Goal: Information Seeking & Learning: Learn about a topic

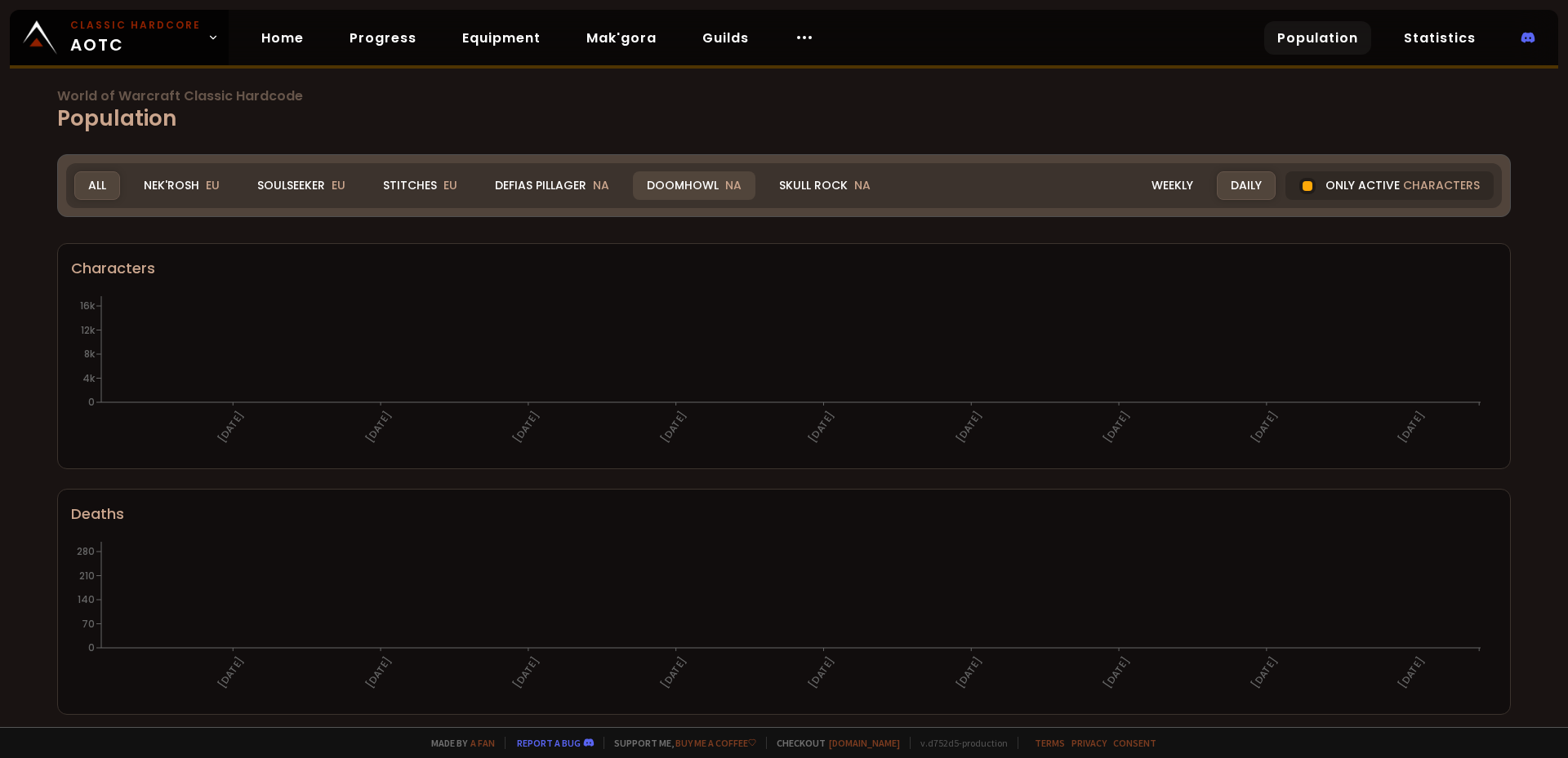
click at [675, 177] on div "Doomhowl NA" at bounding box center [694, 186] width 122 height 29
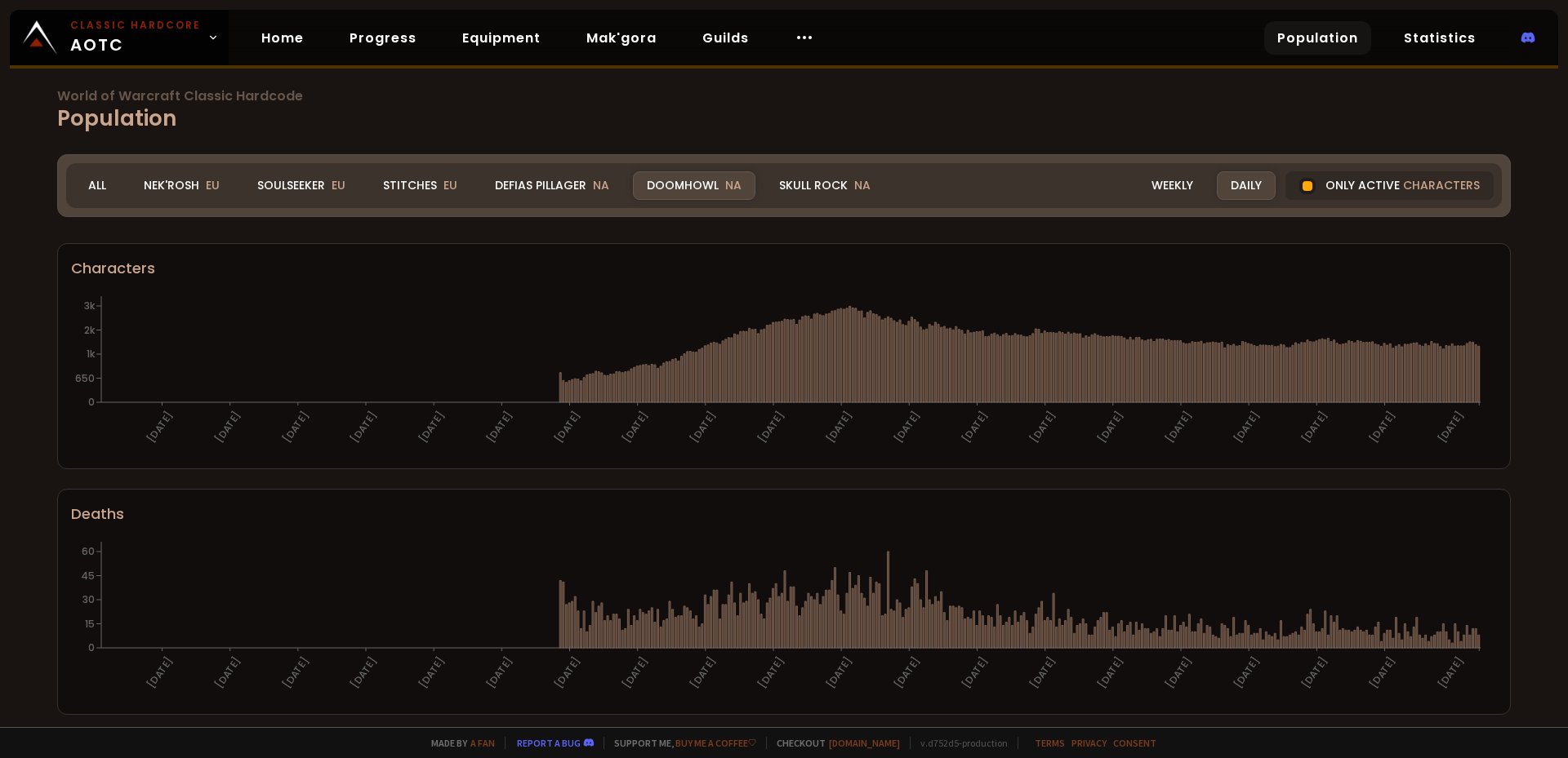
click at [656, 186] on div "Doomhowl NA" at bounding box center [694, 186] width 122 height 29
drag, startPoint x: 1309, startPoint y: 187, endPoint x: 1534, endPoint y: 486, distance: 374.2
click at [1309, 188] on div "Only active characters" at bounding box center [1390, 186] width 208 height 29
click at [1534, 486] on div "World of Warcraft Classic Hardcode Population Realm Doomhowl All Nek'Rosh EU So…" at bounding box center [784, 363] width 1568 height 727
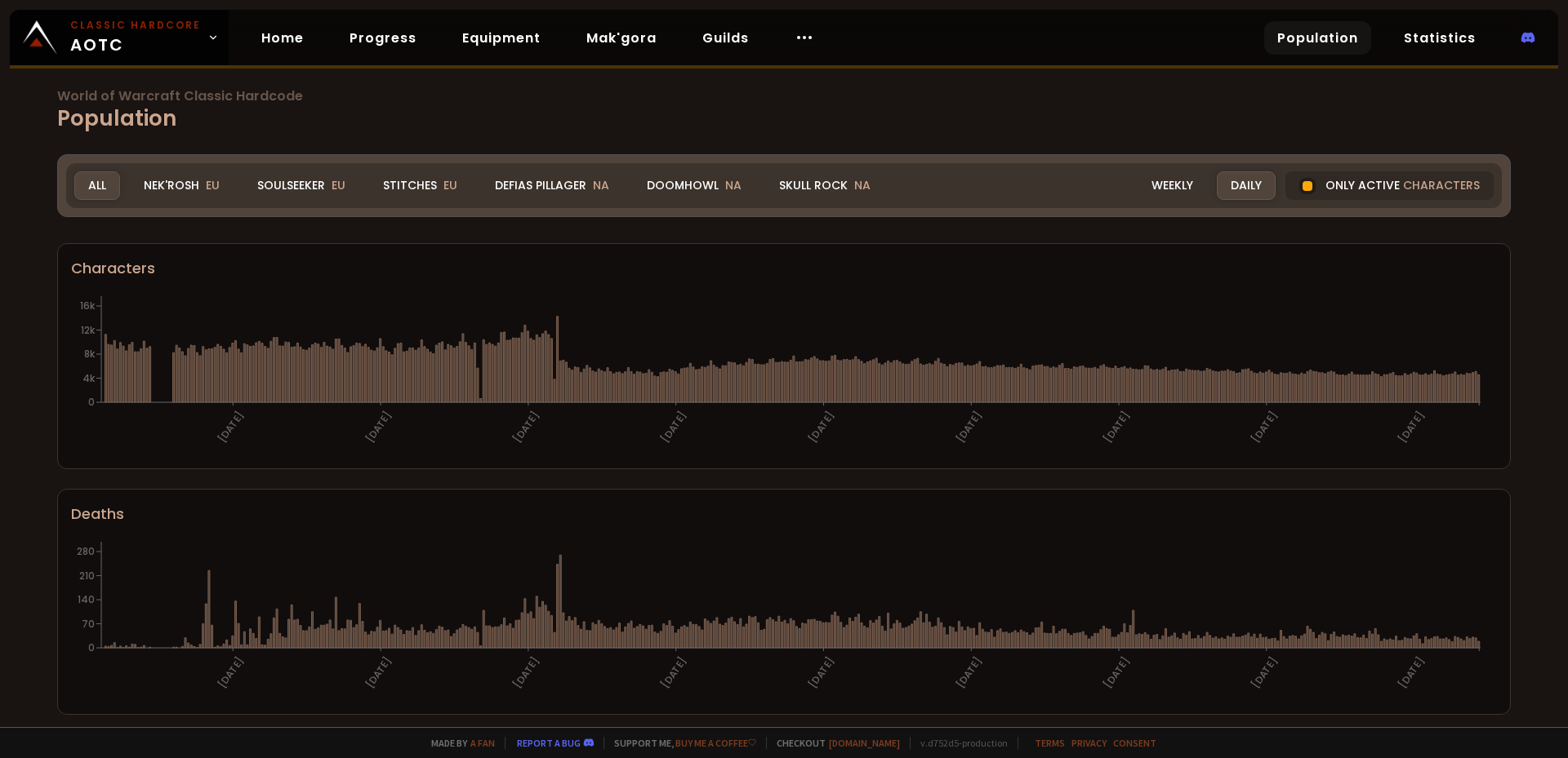
click at [508, 99] on span "World of Warcraft Classic Hardcode" at bounding box center [784, 96] width 1453 height 13
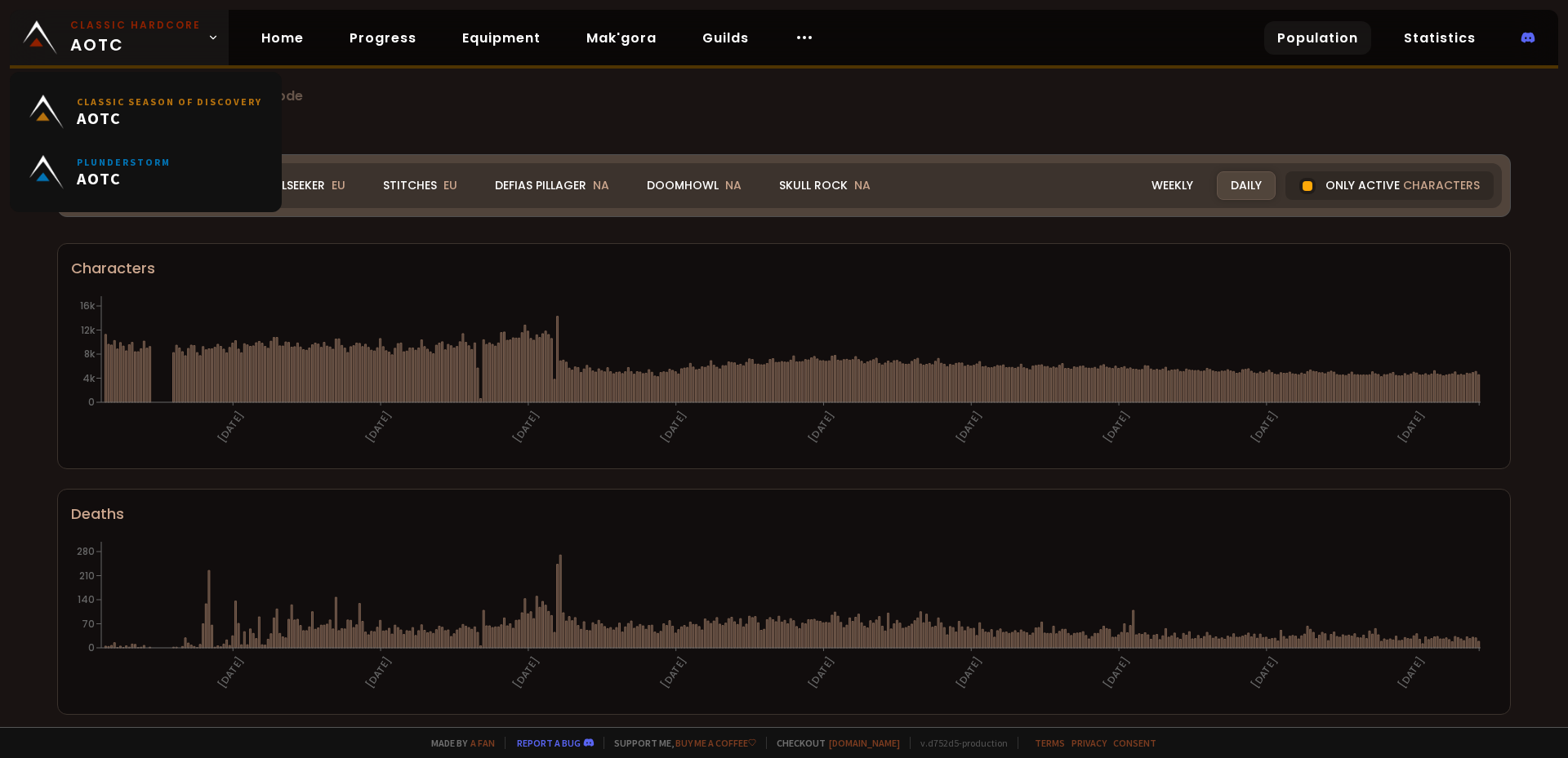
click at [195, 35] on link "Classic Hardcore AOTC" at bounding box center [119, 38] width 219 height 56
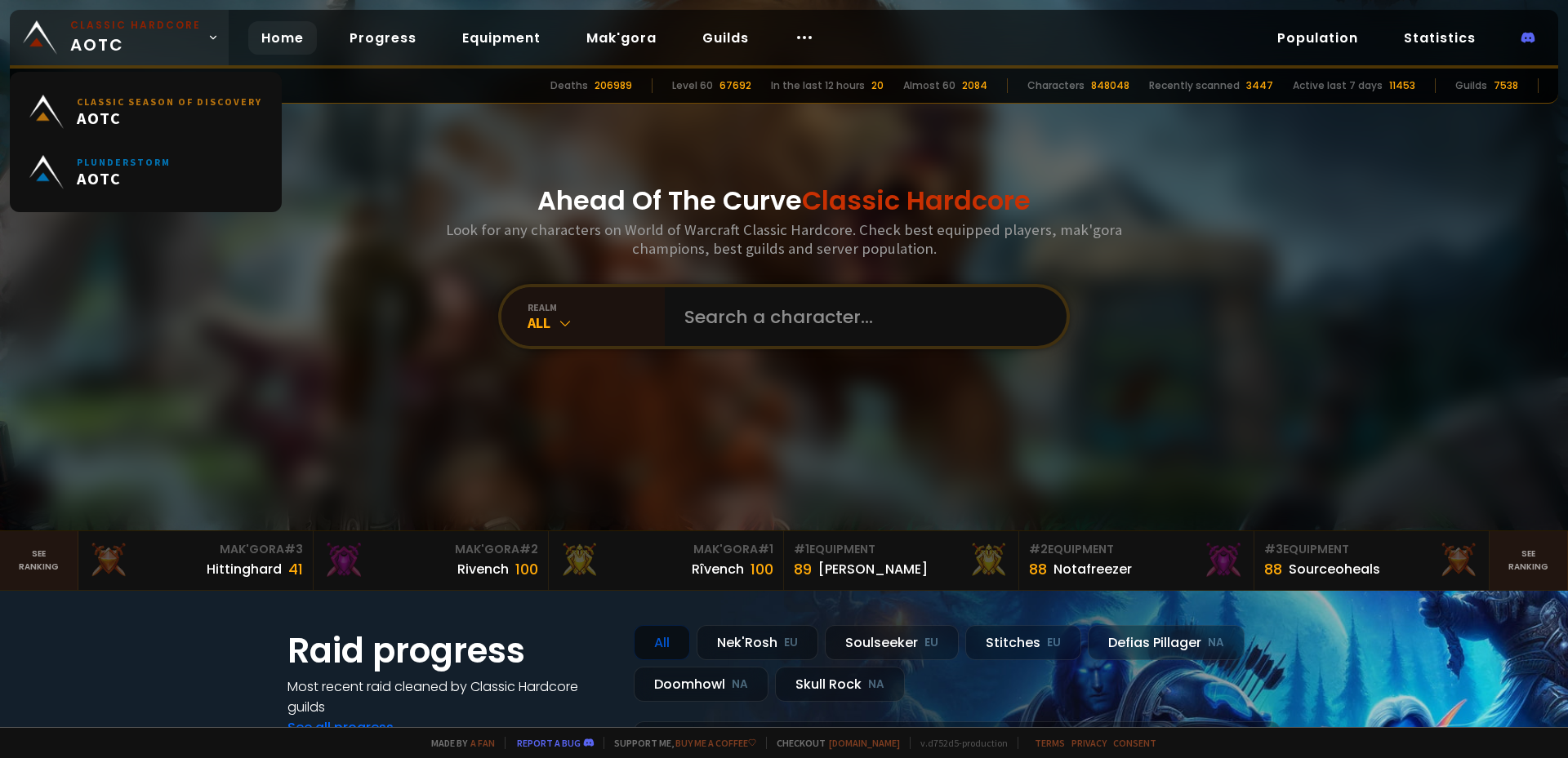
click at [195, 28] on link "Classic Hardcore AOTC" at bounding box center [119, 38] width 219 height 56
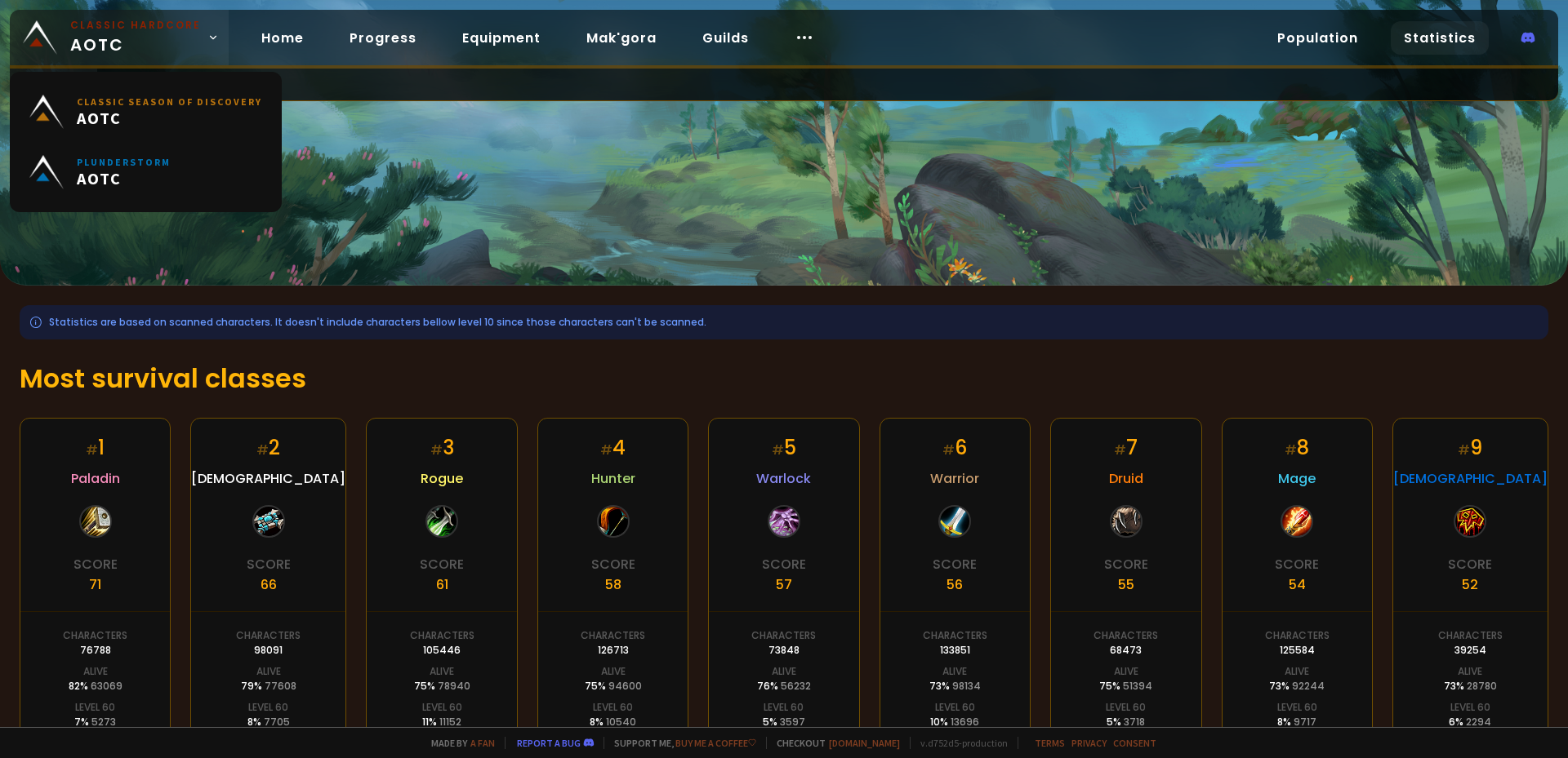
click at [142, 40] on span "Classic Hardcore AOTC" at bounding box center [136, 38] width 131 height 39
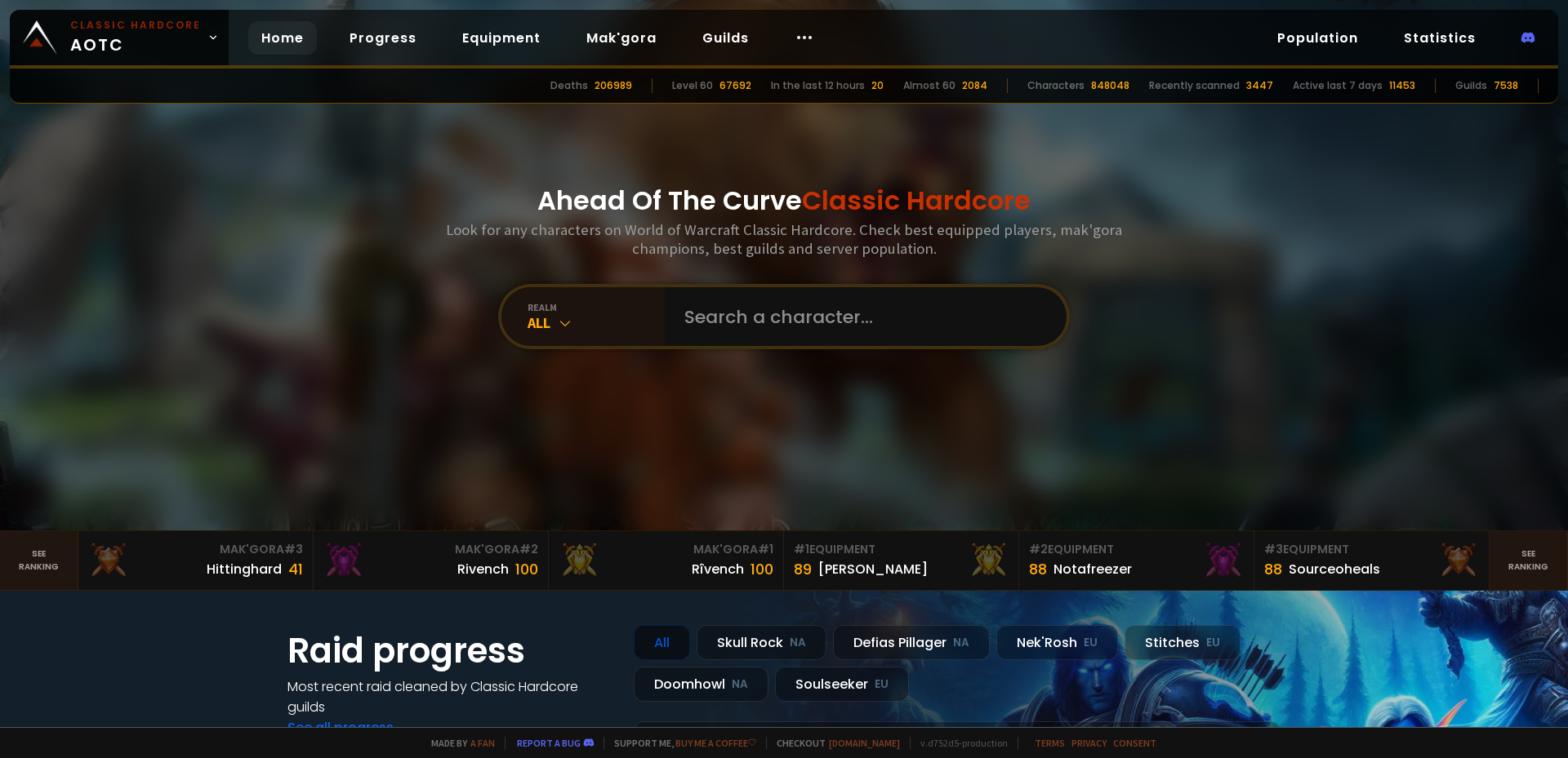
click at [373, 334] on div "Ahead Of The Curve Classic Hardcore Look for any characters on World of Warcraf…" at bounding box center [784, 265] width 984 height 531
click at [1283, 39] on link "Population" at bounding box center [1317, 38] width 107 height 34
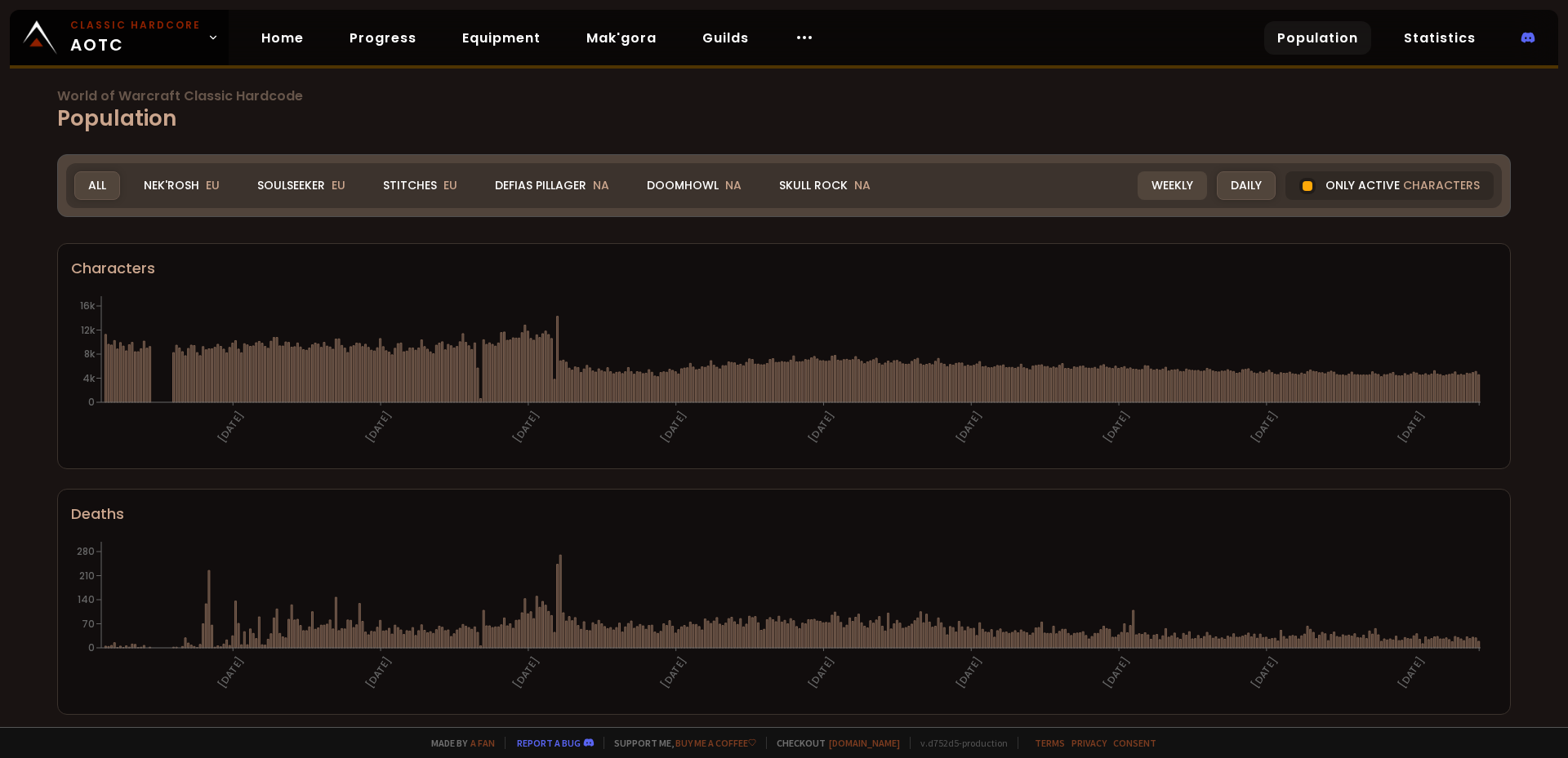
click at [1164, 181] on div "Weekly" at bounding box center [1172, 186] width 69 height 29
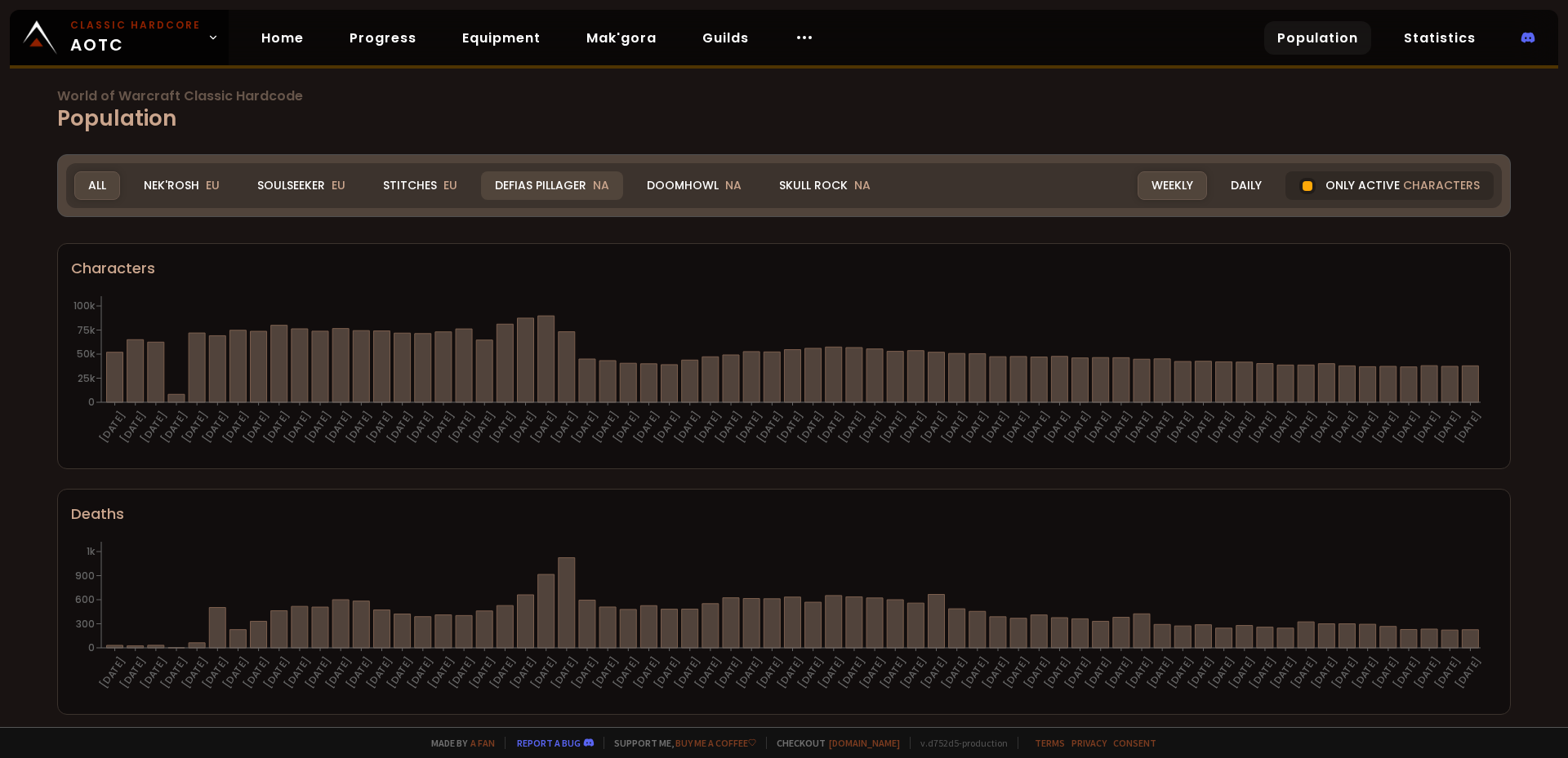
click at [503, 188] on div "Defias Pillager NA" at bounding box center [551, 186] width 142 height 29
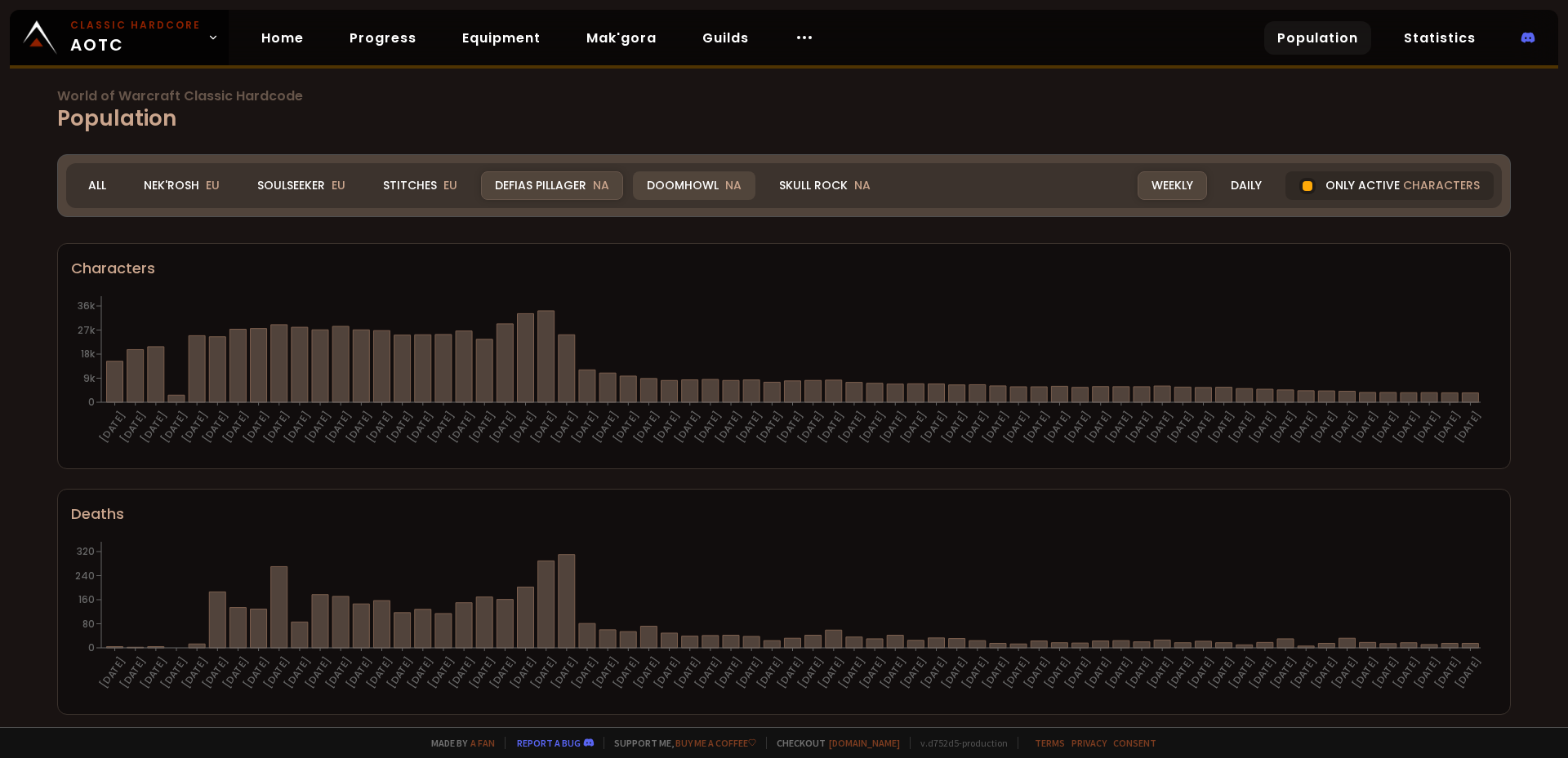
click at [679, 193] on div "Doomhowl NA" at bounding box center [694, 186] width 122 height 29
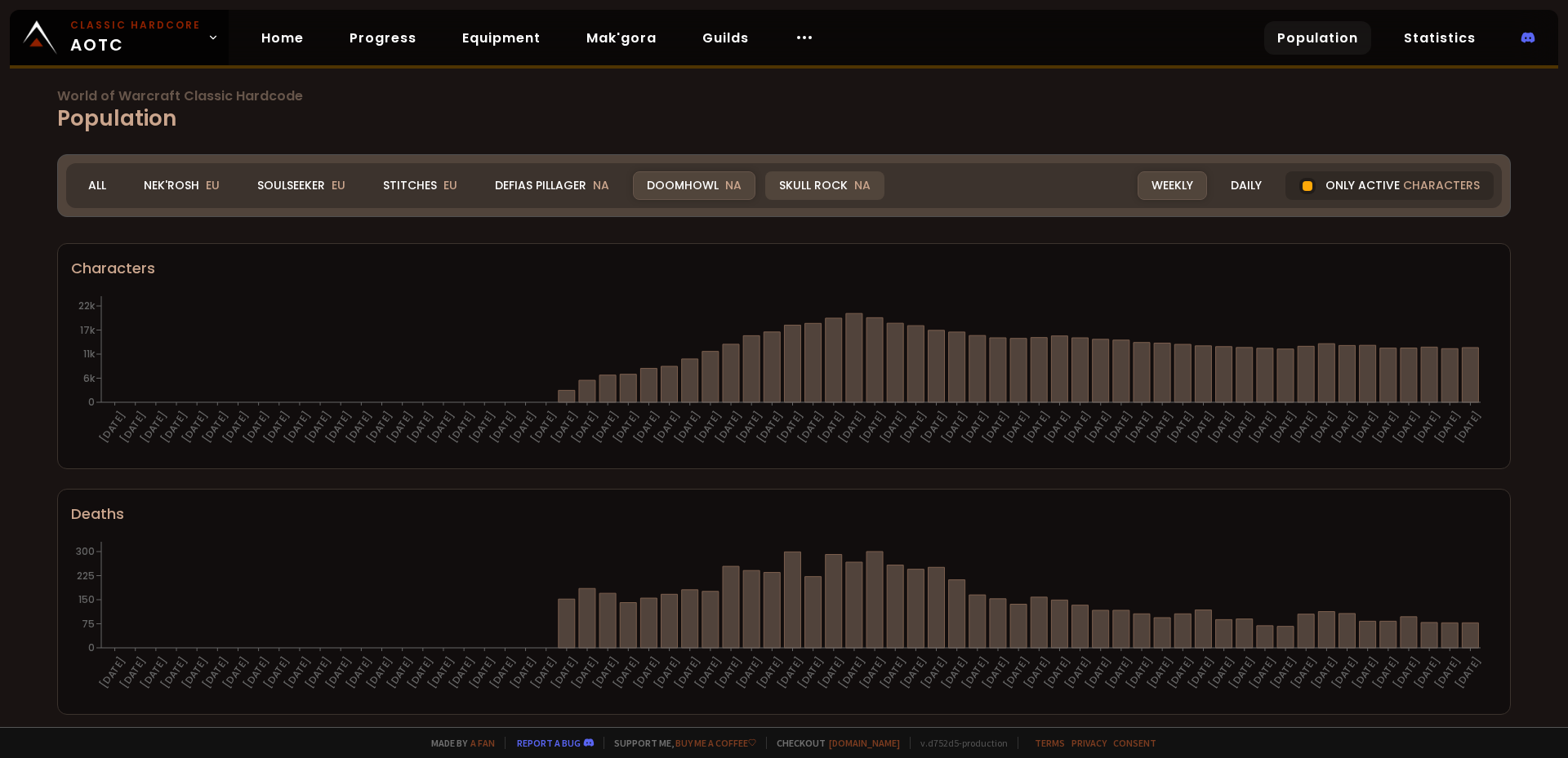
click at [814, 184] on div "Skull Rock NA" at bounding box center [825, 186] width 120 height 29
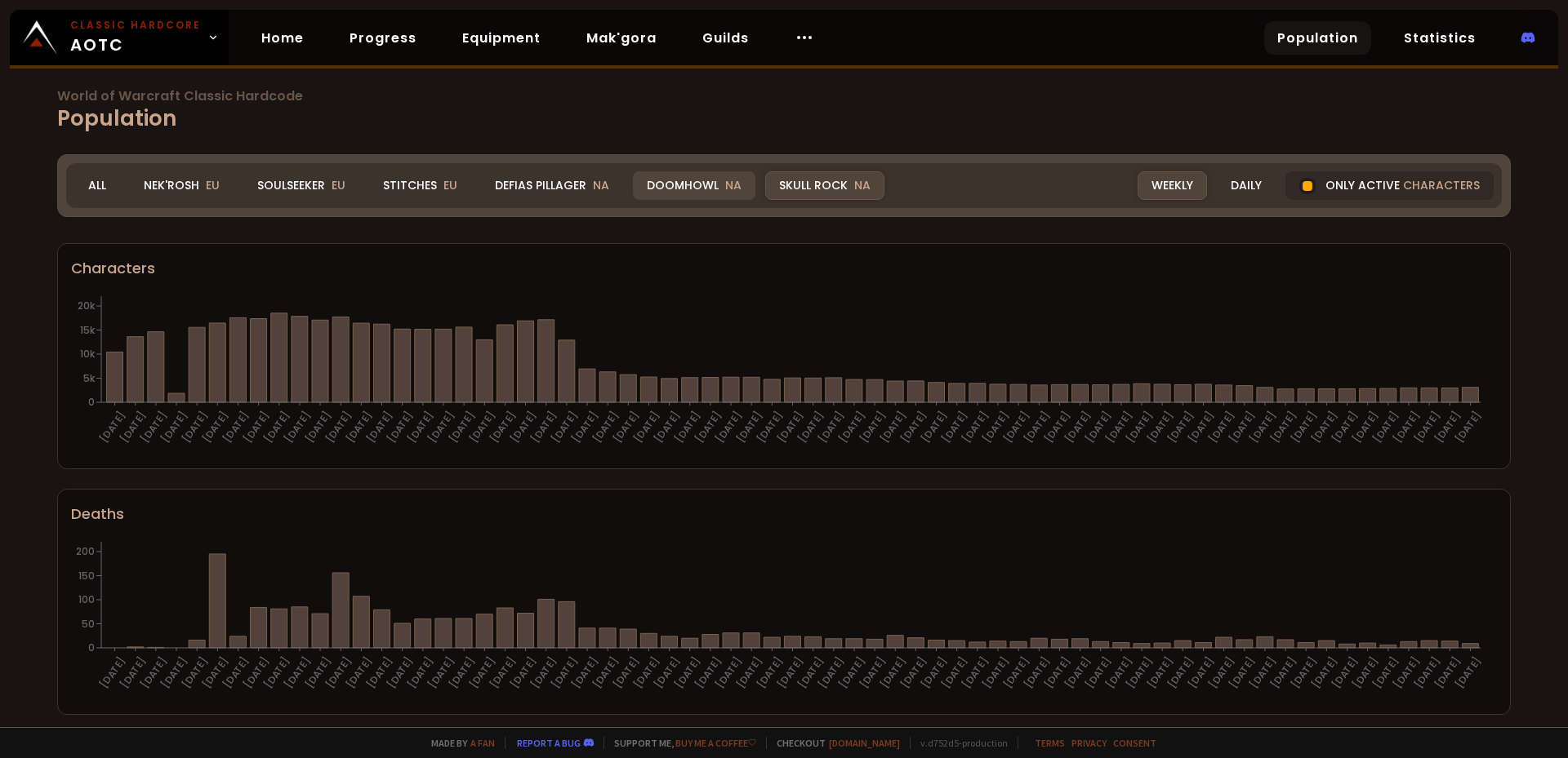
click at [697, 190] on div "Doomhowl NA" at bounding box center [694, 186] width 122 height 29
